Goal: Task Accomplishment & Management: Manage account settings

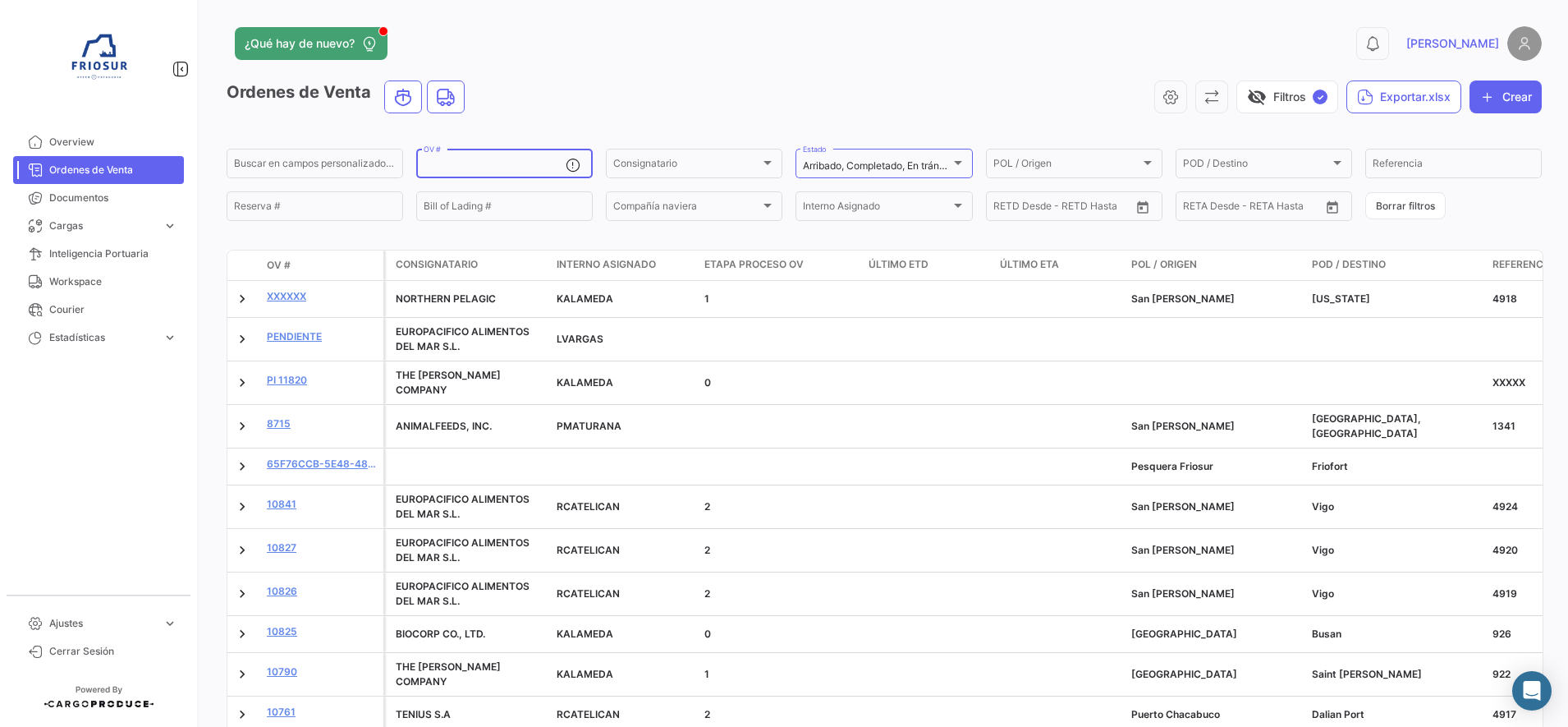
click at [486, 164] on input "OV #" at bounding box center [494, 166] width 142 height 12
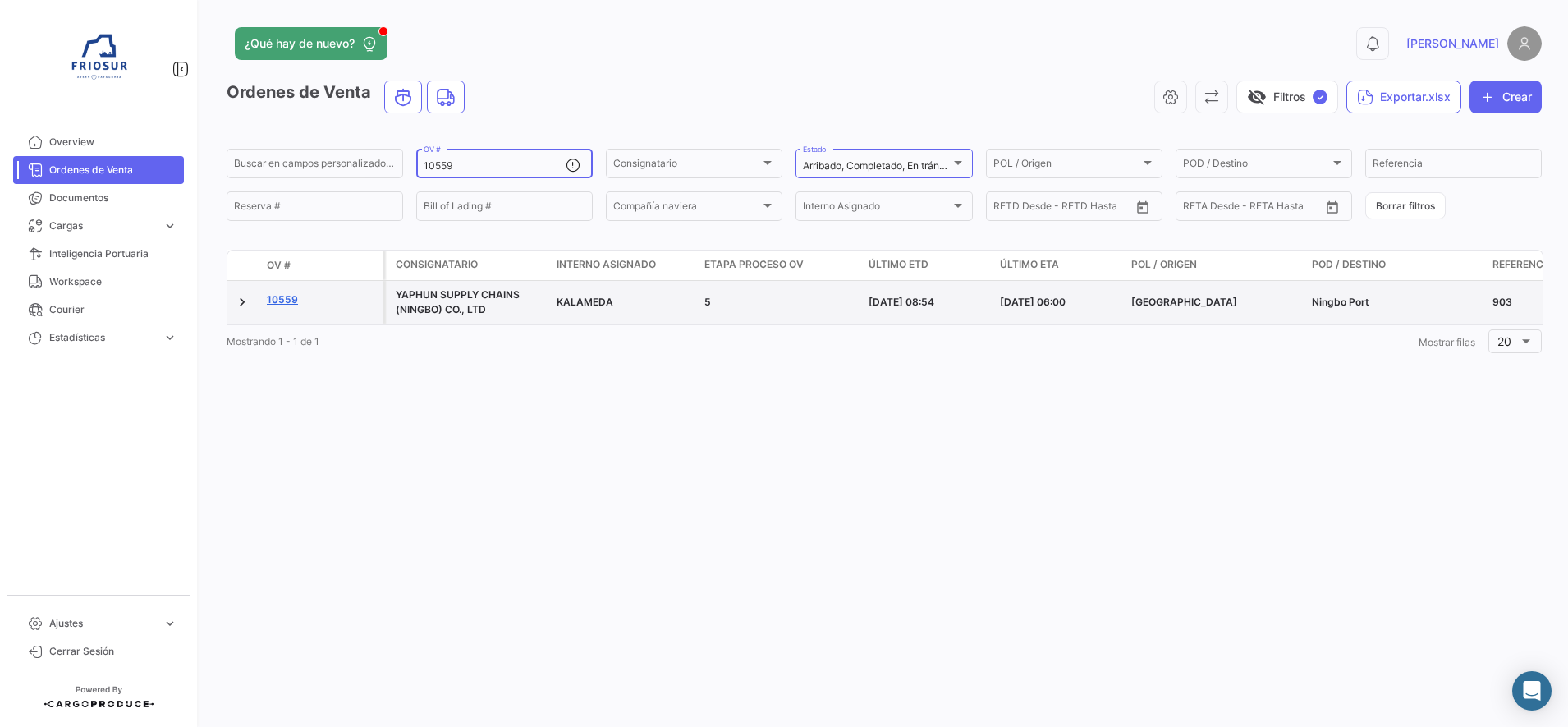
type input "10559"
click at [292, 299] on link "10559" at bounding box center [321, 300] width 110 height 15
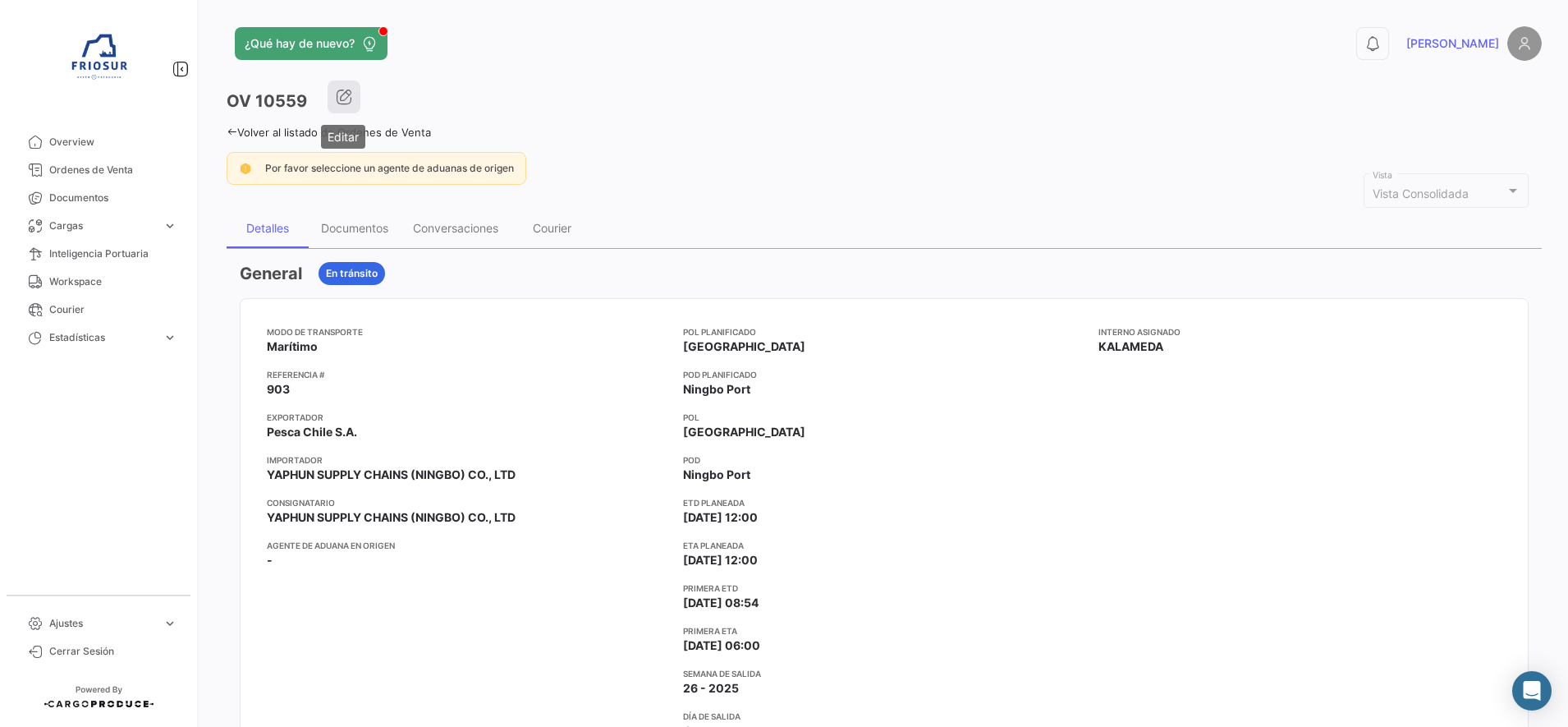
click at [344, 101] on icon "button" at bounding box center [345, 97] width 17 height 17
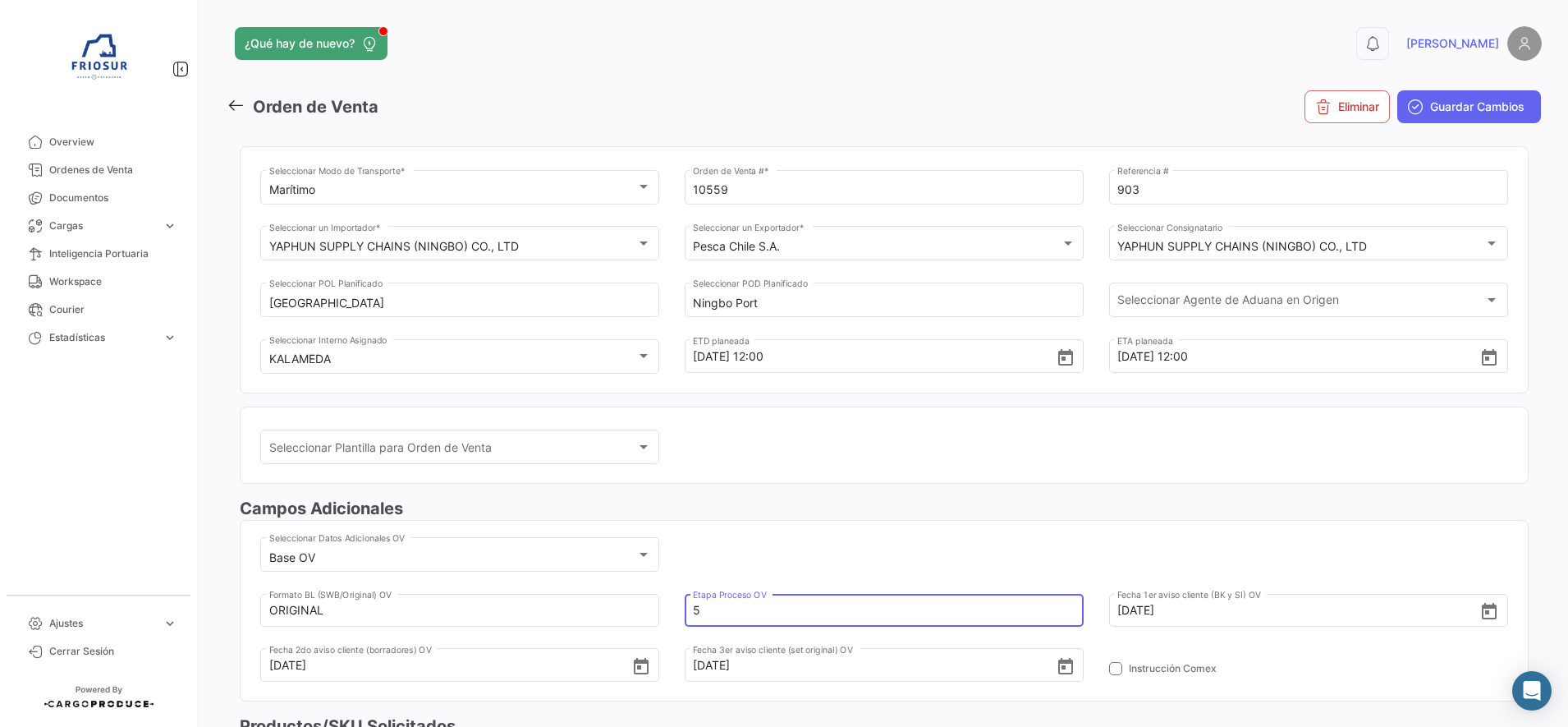
click at [979, 609] on input "5" at bounding box center [875, 610] width 363 height 58
type input "7"
click at [1107, 530] on mat-card "Base OV Seleccionar Datos Adicionales OV ORIGINAL Formato BL (SWB/Original) OV …" at bounding box center [884, 610] width 1289 height 180
click at [1446, 96] on button "Guardar Cambios" at bounding box center [1469, 106] width 143 height 33
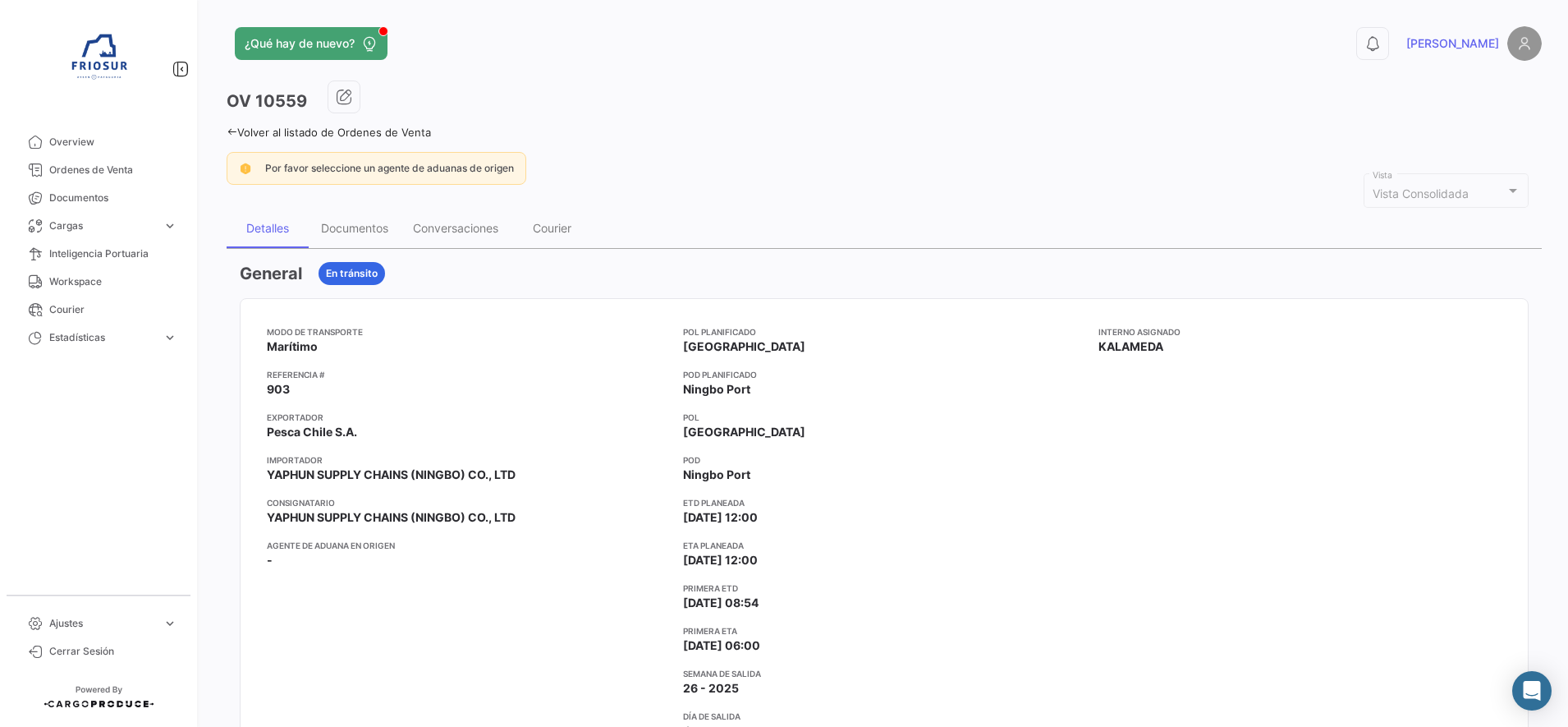
click at [226, 129] on icon at bounding box center [231, 132] width 11 height 11
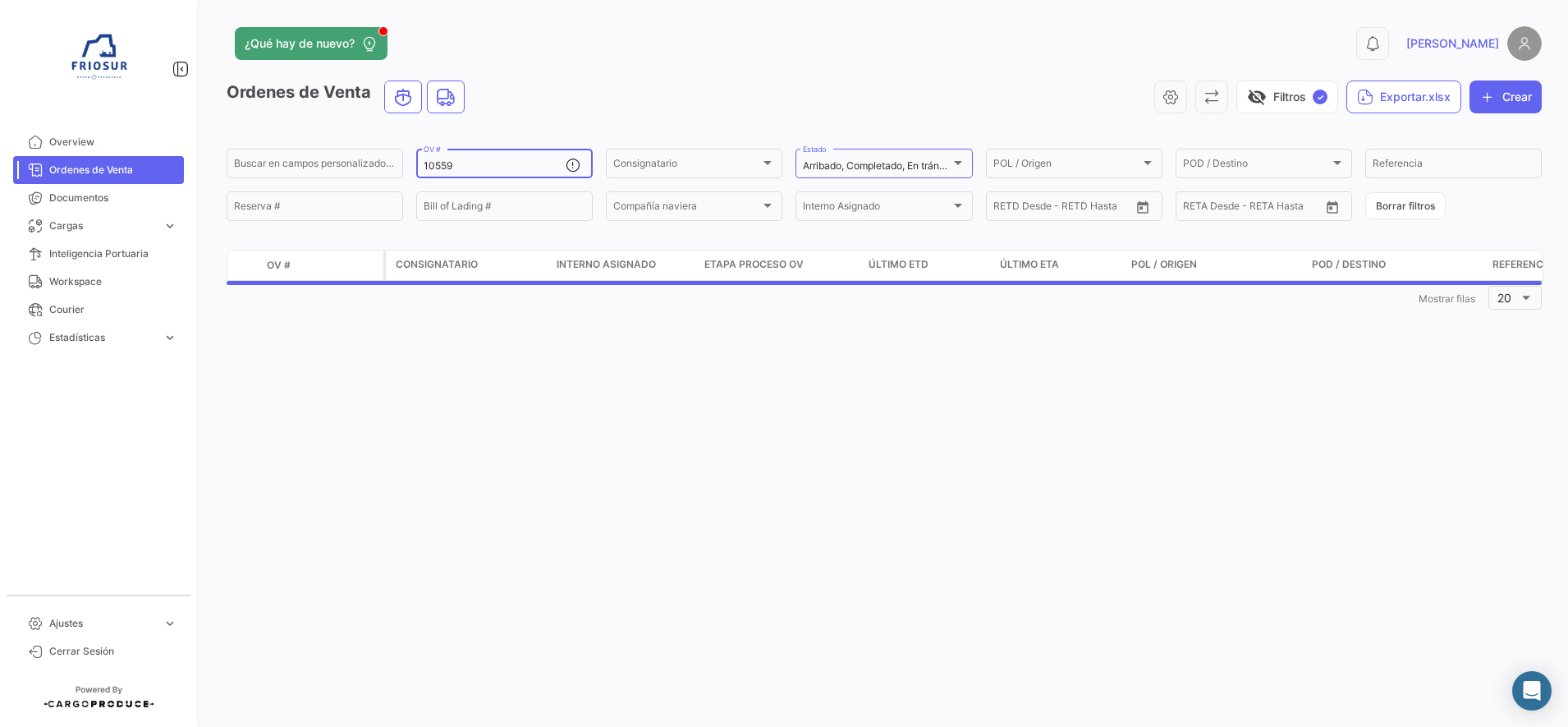
click at [499, 169] on input "10559" at bounding box center [494, 166] width 142 height 12
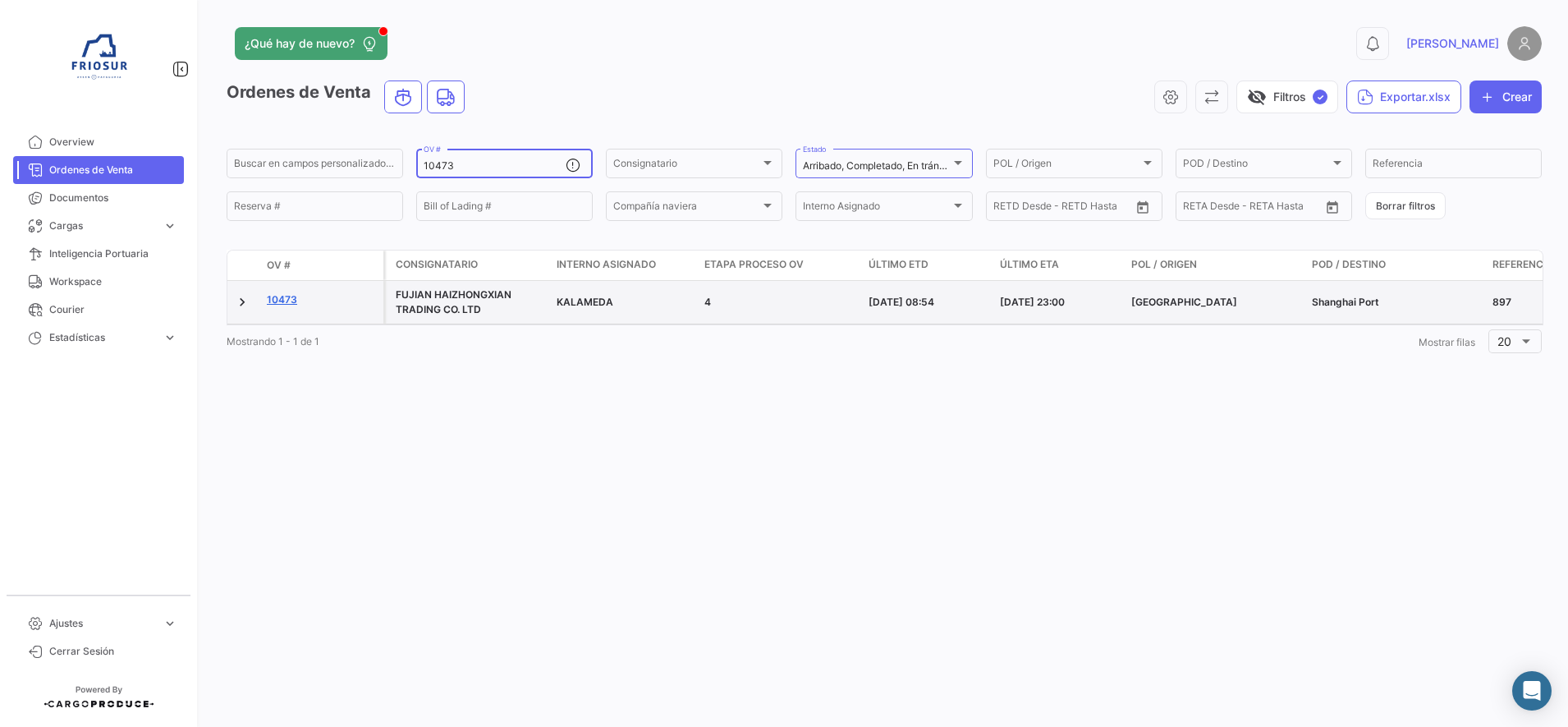
type input "10473"
click at [288, 301] on link "10473" at bounding box center [321, 300] width 110 height 15
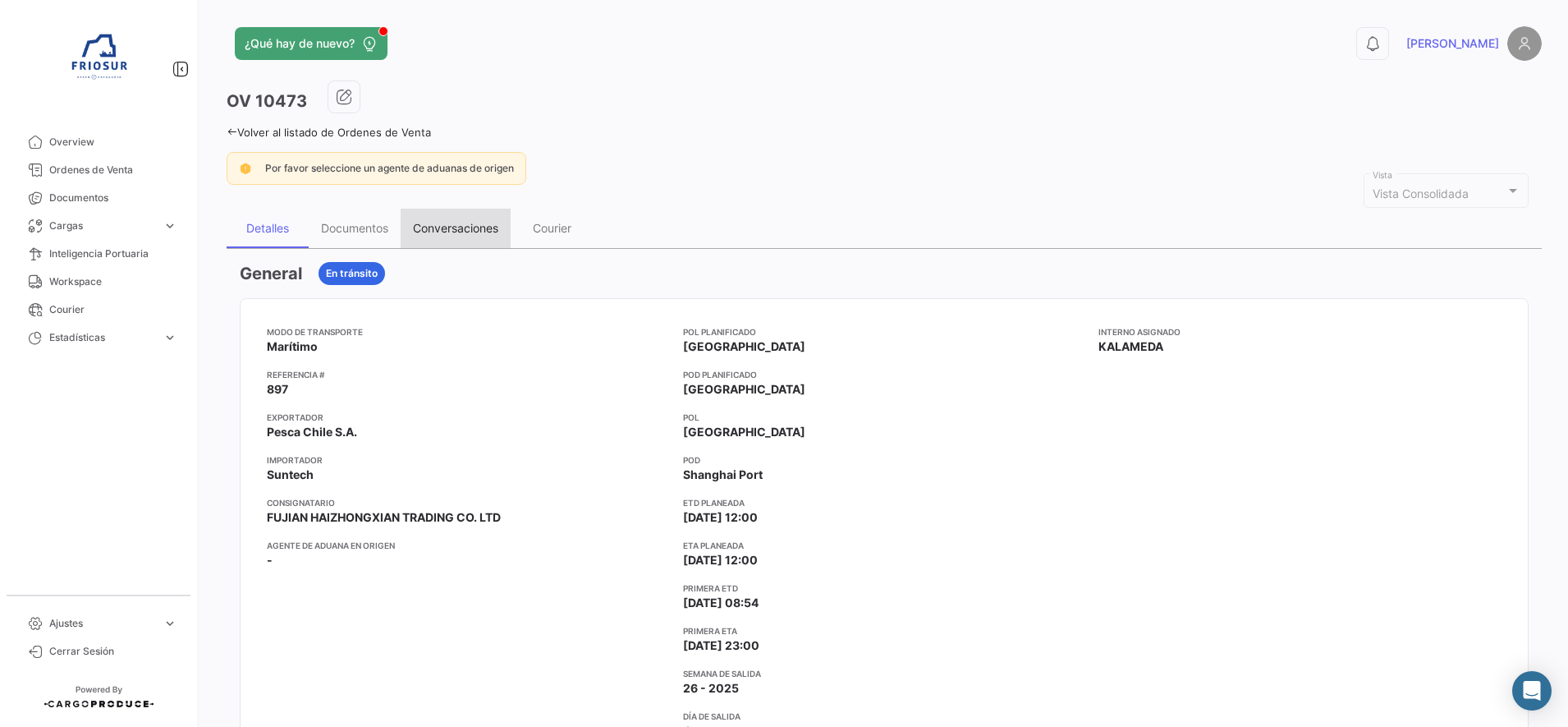
click at [468, 229] on div "Conversaciones" at bounding box center [456, 227] width 86 height 14
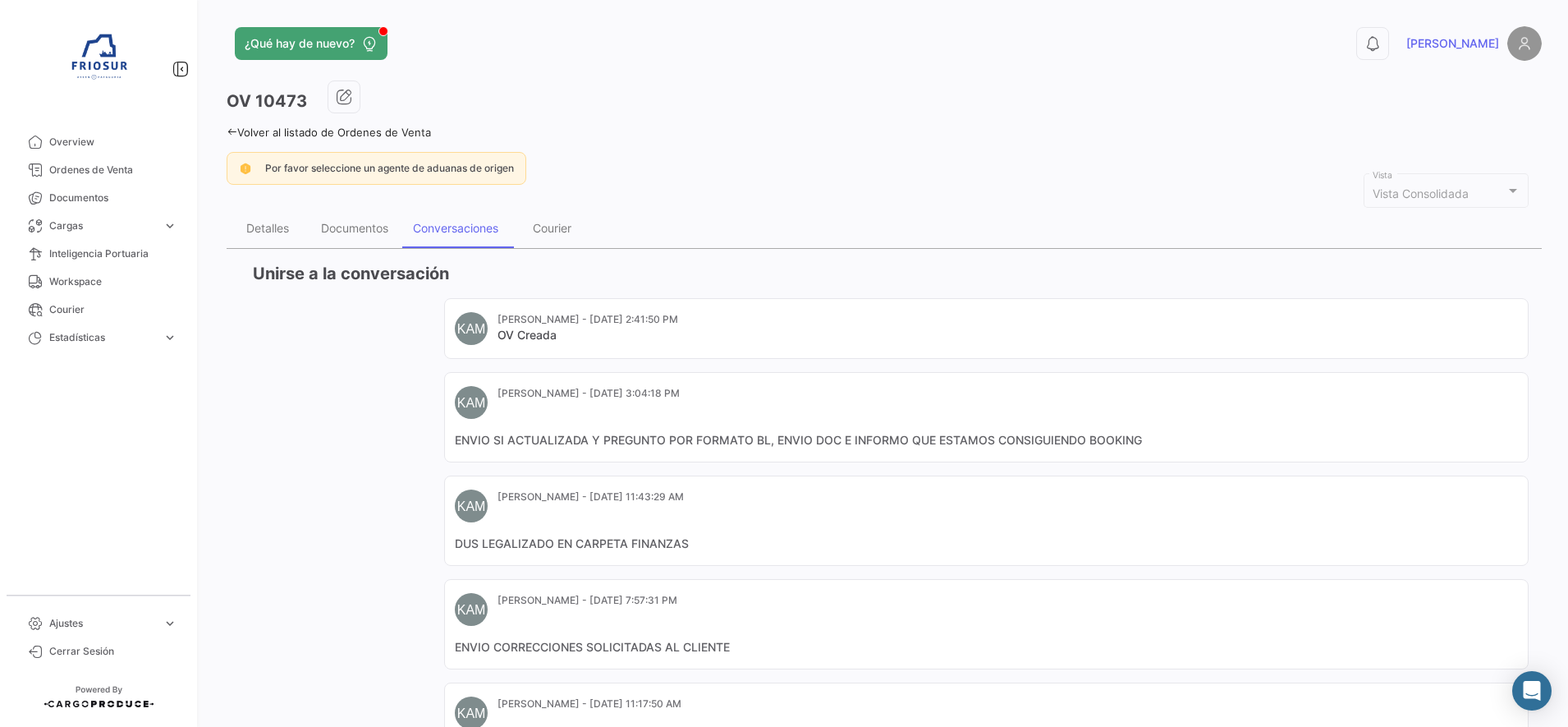
click at [224, 129] on div "¿Qué hay de nuevo? 0 [PERSON_NAME] OV 10473 Volver al listado de Ordenes de Ven…" at bounding box center [884, 363] width 1368 height 727
click at [233, 136] on icon at bounding box center [231, 132] width 11 height 11
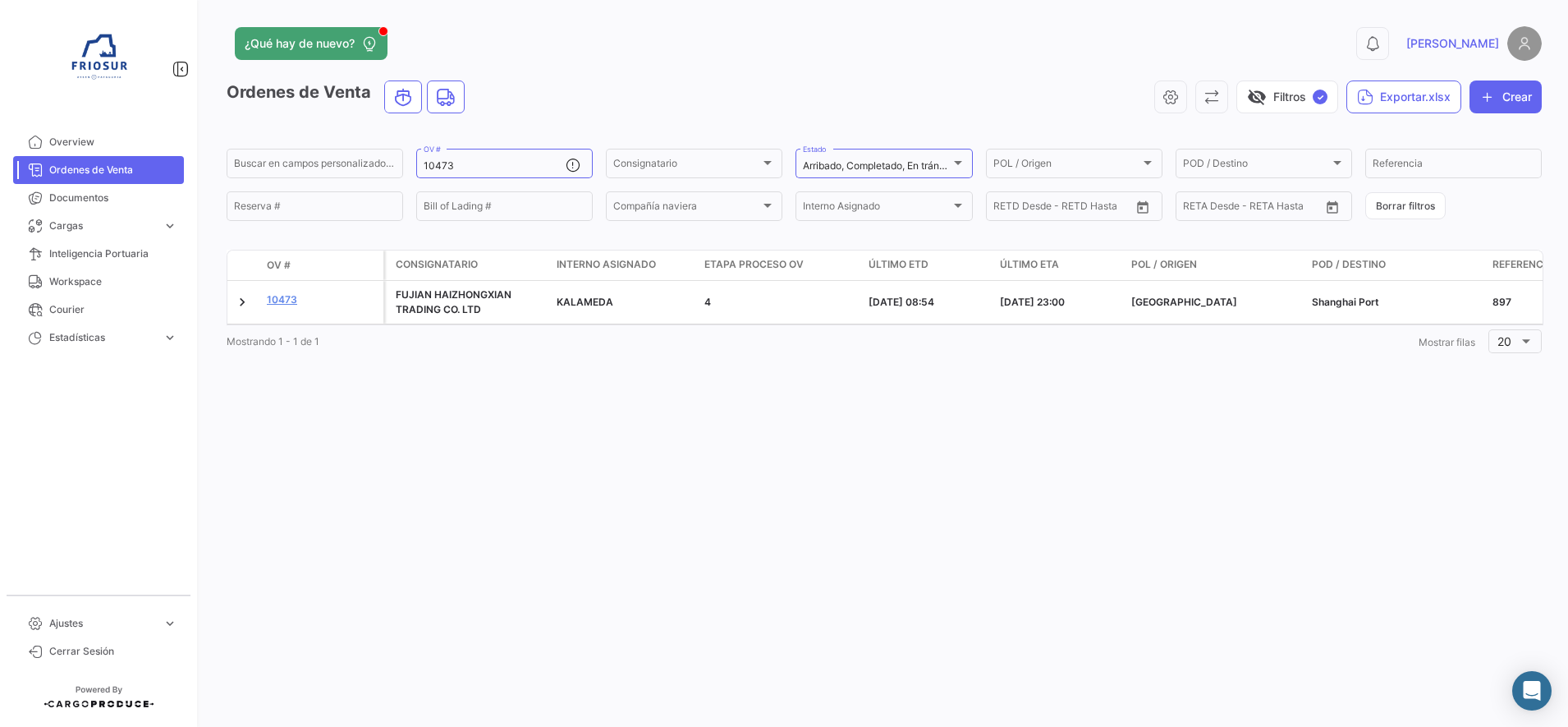
click at [723, 65] on app-header "¿Qué hay de nuevo? 0 [PERSON_NAME]" at bounding box center [884, 53] width 1316 height 55
